Goal: Information Seeking & Learning: Learn about a topic

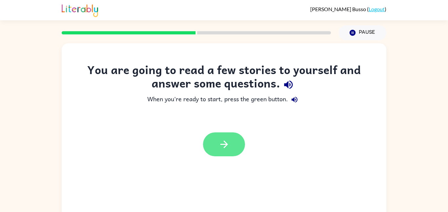
click at [224, 134] on button "button" at bounding box center [224, 144] width 42 height 24
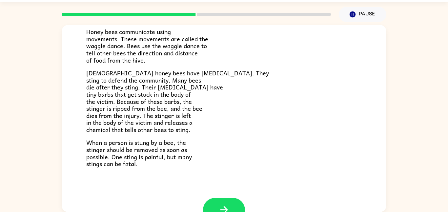
scroll to position [147, 0]
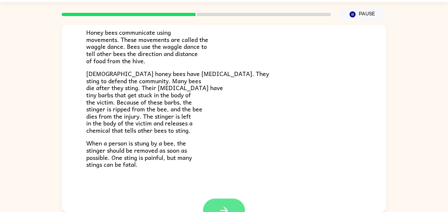
click at [225, 208] on icon "button" at bounding box center [224, 211] width 8 height 8
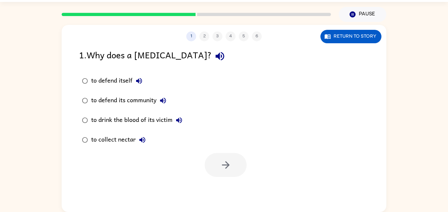
scroll to position [0, 0]
click at [353, 38] on button "Return to story" at bounding box center [350, 36] width 61 height 13
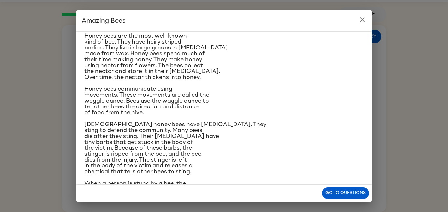
scroll to position [50, 0]
click at [361, 20] on icon "close" at bounding box center [362, 20] width 8 height 8
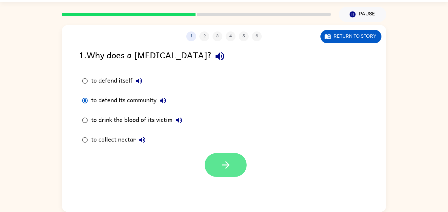
click at [221, 173] on button "button" at bounding box center [226, 165] width 42 height 24
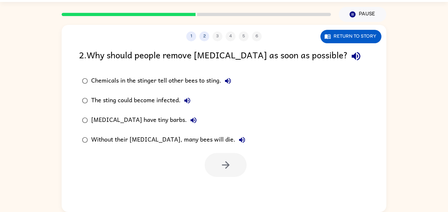
click at [127, 80] on div "Chemicals in the stinger tell other bees to sting." at bounding box center [162, 80] width 143 height 13
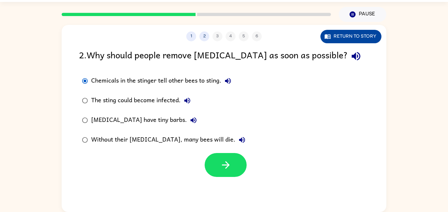
click at [349, 36] on button "Return to story" at bounding box center [350, 36] width 61 height 13
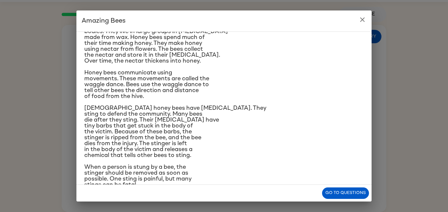
scroll to position [80, 0]
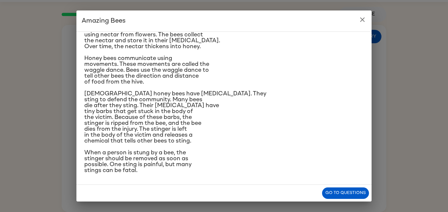
click at [360, 17] on icon "close" at bounding box center [362, 20] width 8 height 8
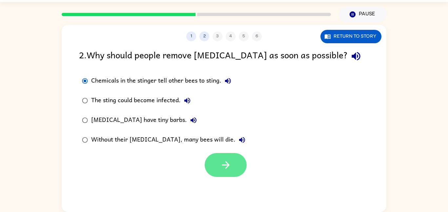
click at [231, 160] on button "button" at bounding box center [226, 165] width 42 height 24
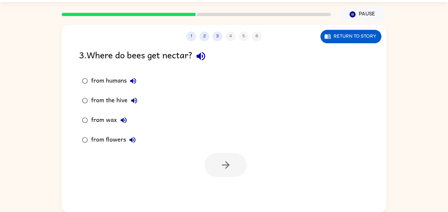
click at [98, 136] on div "from flowers" at bounding box center [115, 139] width 48 height 13
click at [231, 170] on icon "button" at bounding box center [225, 164] width 11 height 11
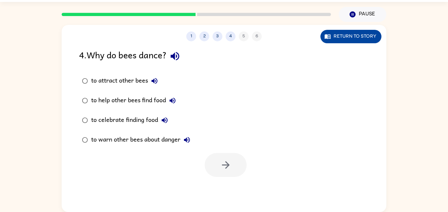
click at [336, 35] on button "Return to story" at bounding box center [350, 36] width 61 height 13
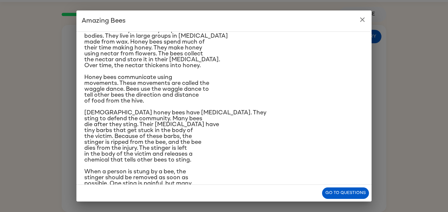
scroll to position [61, 0]
click at [364, 23] on icon "close" at bounding box center [362, 20] width 8 height 8
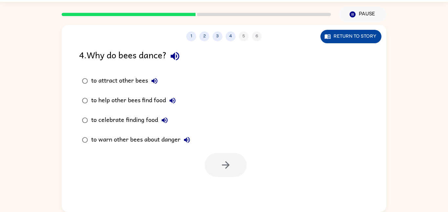
click at [332, 31] on button "Return to story" at bounding box center [350, 36] width 61 height 13
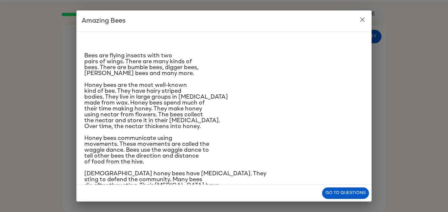
click at [363, 20] on icon "close" at bounding box center [362, 19] width 5 height 5
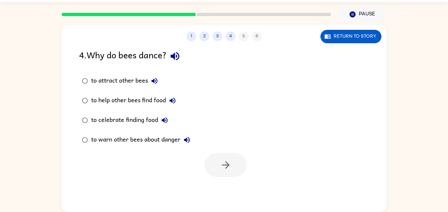
click at [133, 102] on div "to help other bees find food" at bounding box center [135, 100] width 88 height 13
click at [230, 160] on icon "button" at bounding box center [225, 164] width 11 height 11
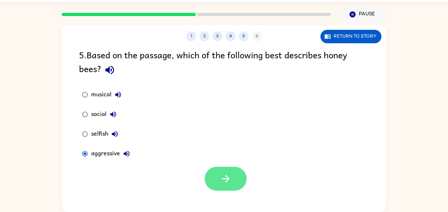
click at [226, 178] on icon "button" at bounding box center [225, 178] width 11 height 11
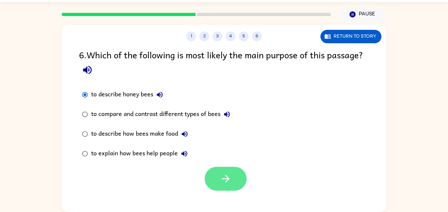
click at [216, 175] on button "button" at bounding box center [226, 179] width 42 height 24
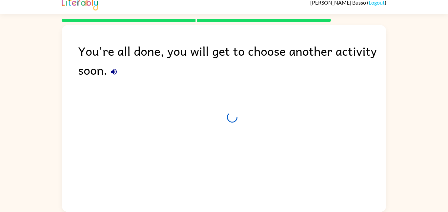
scroll to position [7, 0]
